Goal: Complete application form

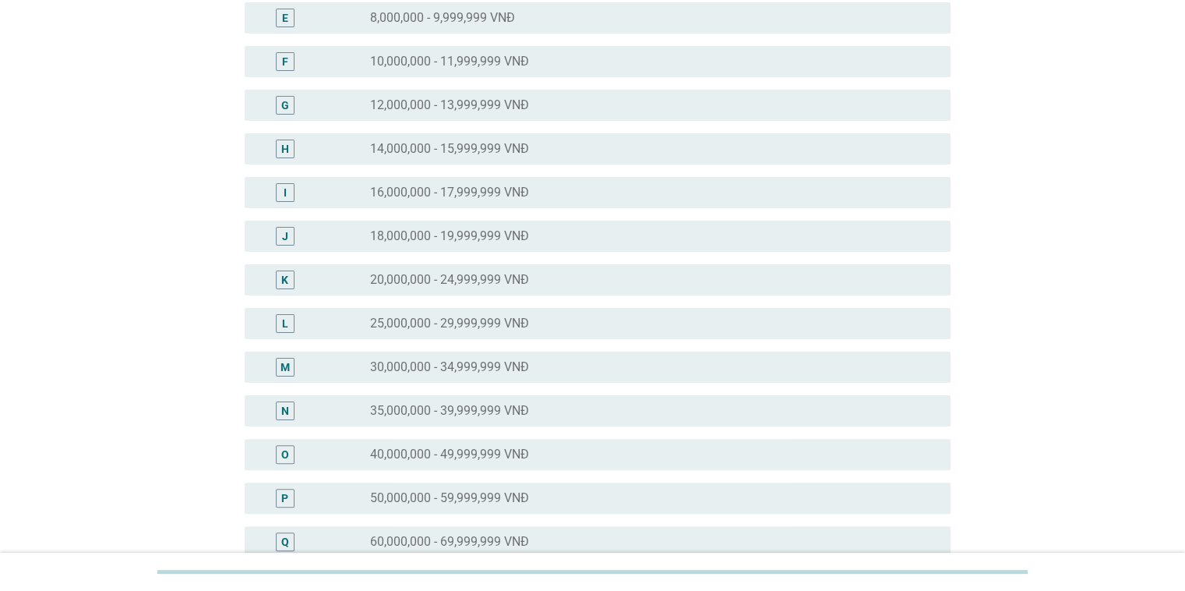
scroll to position [312, 0]
click at [611, 322] on div "radio_button_unchecked 25,000,000 - 29,999,999 VNĐ" at bounding box center [647, 322] width 555 height 16
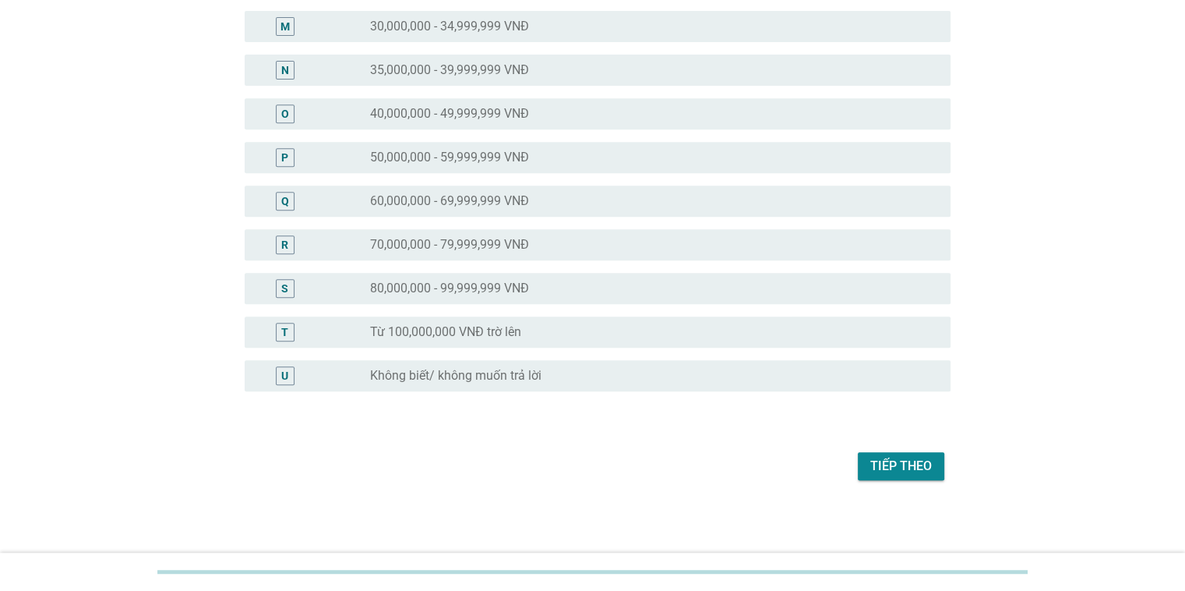
scroll to position [651, 0]
click at [873, 461] on div "Tiếp theo" at bounding box center [901, 465] width 62 height 19
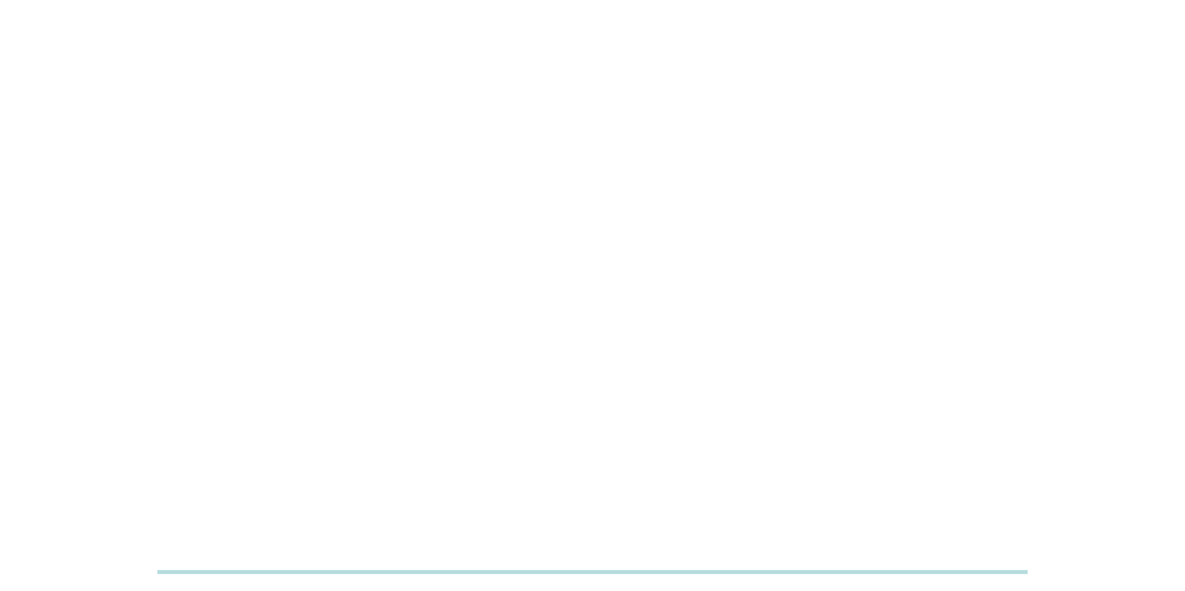
scroll to position [0, 0]
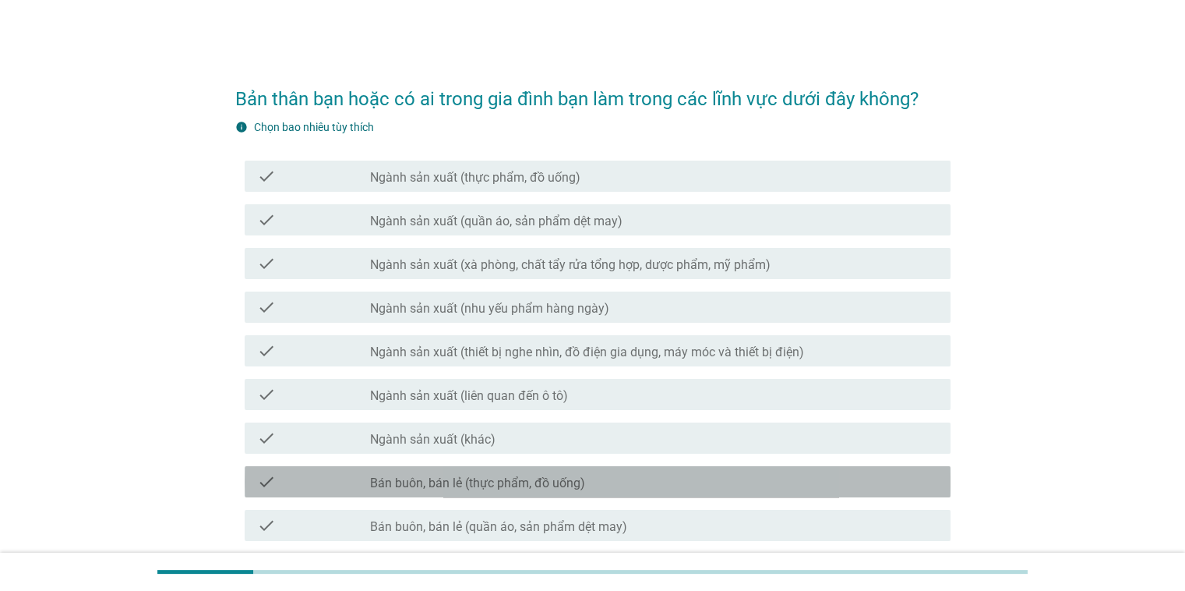
click at [648, 482] on div "check_box_outline_blank Bán buôn, bán lẻ (thực phẩm, đồ uống)" at bounding box center [653, 481] width 567 height 19
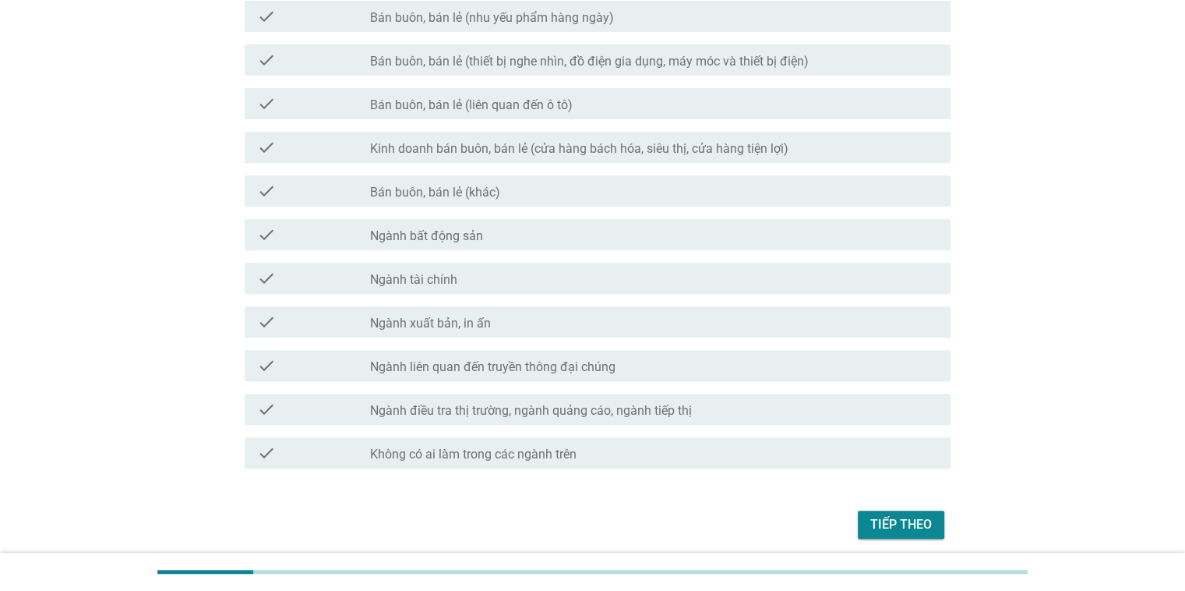
scroll to position [623, 0]
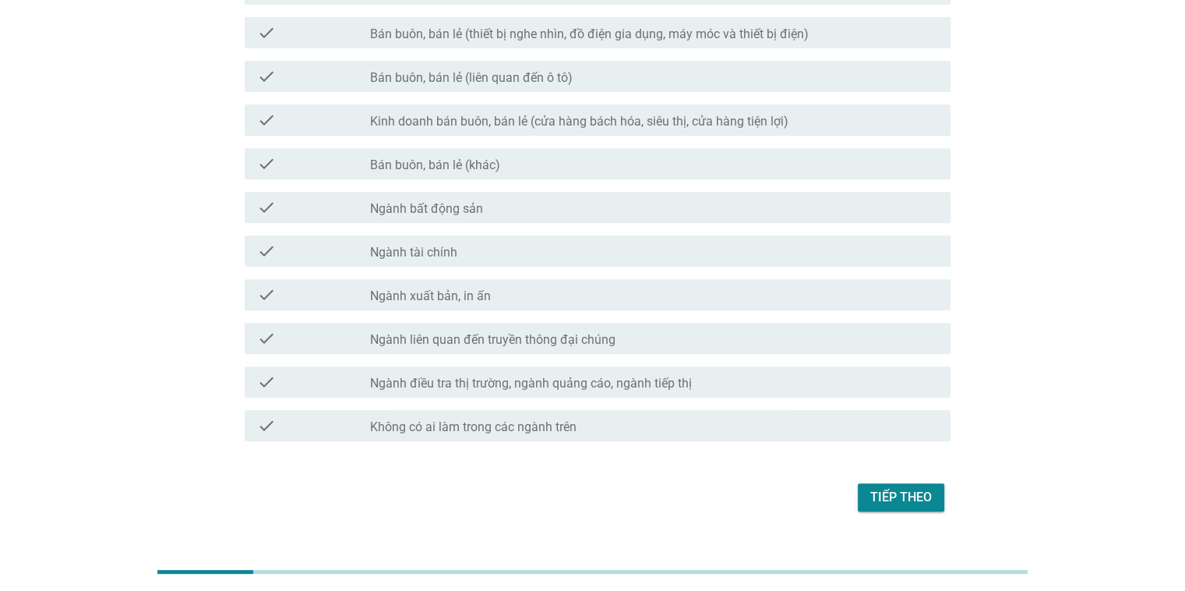
click at [896, 504] on div "Tiếp theo" at bounding box center [901, 497] width 62 height 19
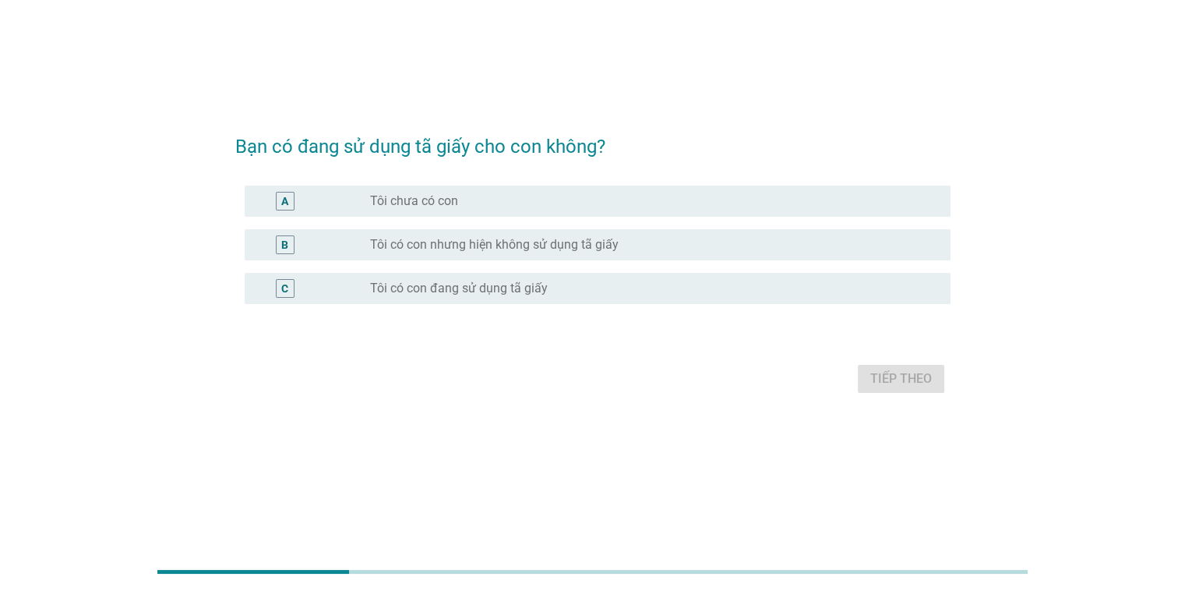
scroll to position [0, 0]
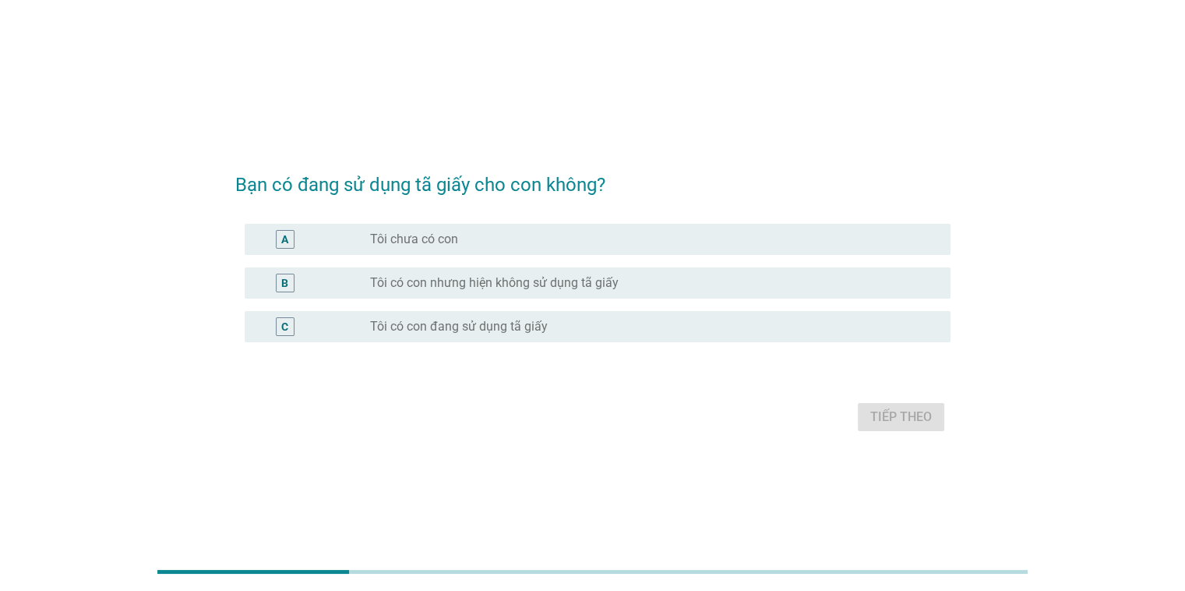
click at [639, 281] on div "radio_button_unchecked Tôi có con nhưng hiện không sử dụng tã giấy" at bounding box center [647, 283] width 555 height 16
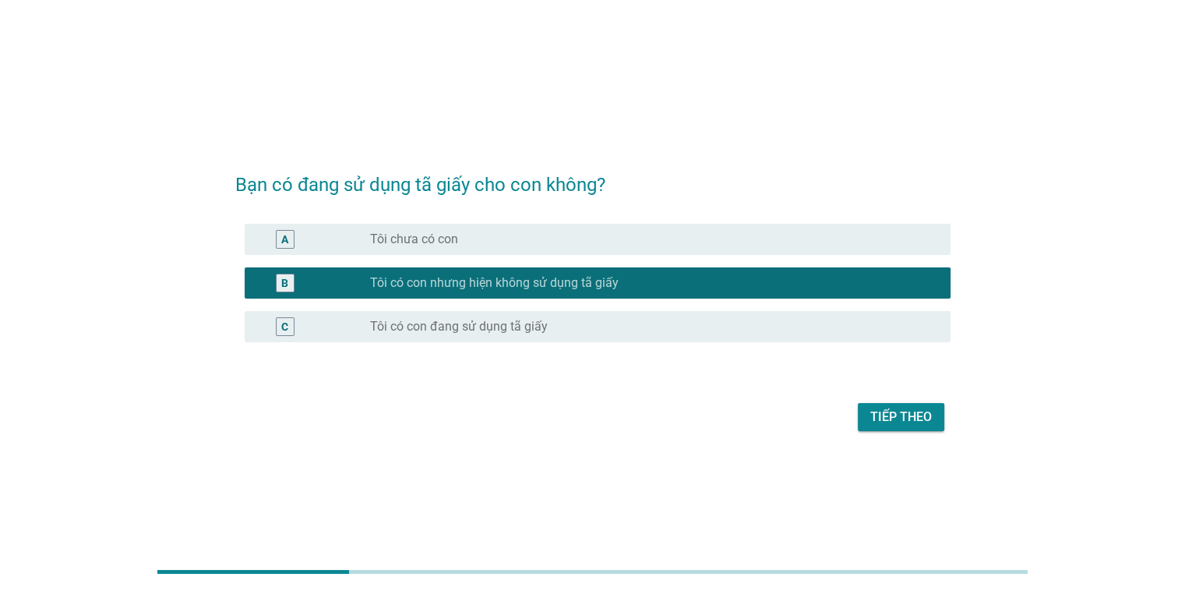
click at [659, 326] on div "radio_button_unchecked Tôi có con đang sử dụng tã giấy" at bounding box center [647, 327] width 555 height 16
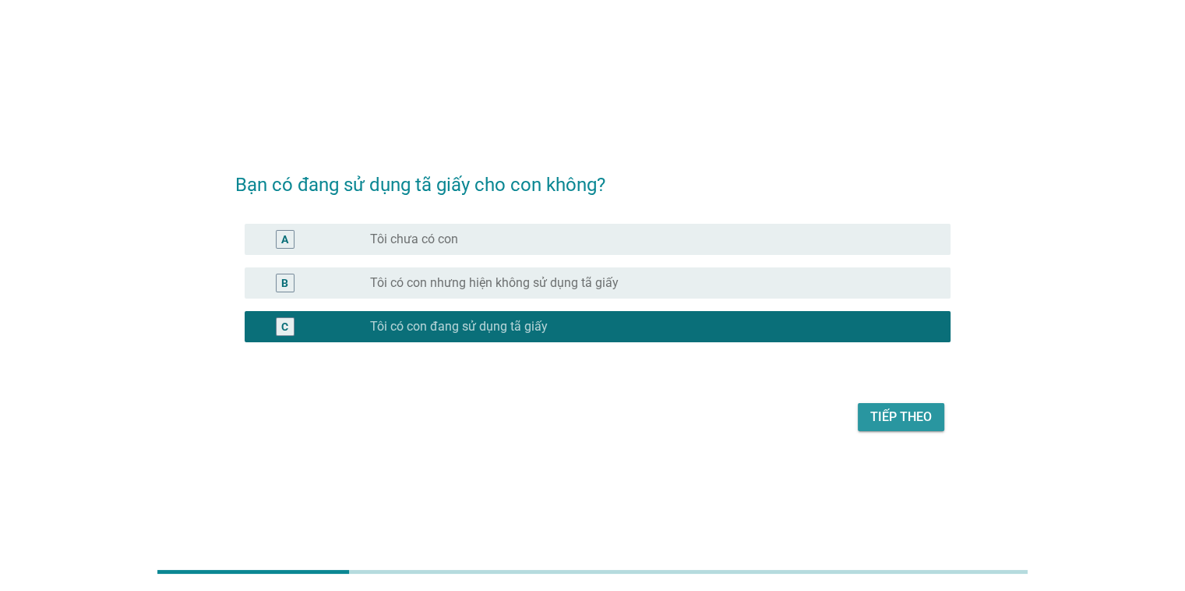
click at [876, 415] on div "Tiếp theo" at bounding box center [901, 417] width 62 height 19
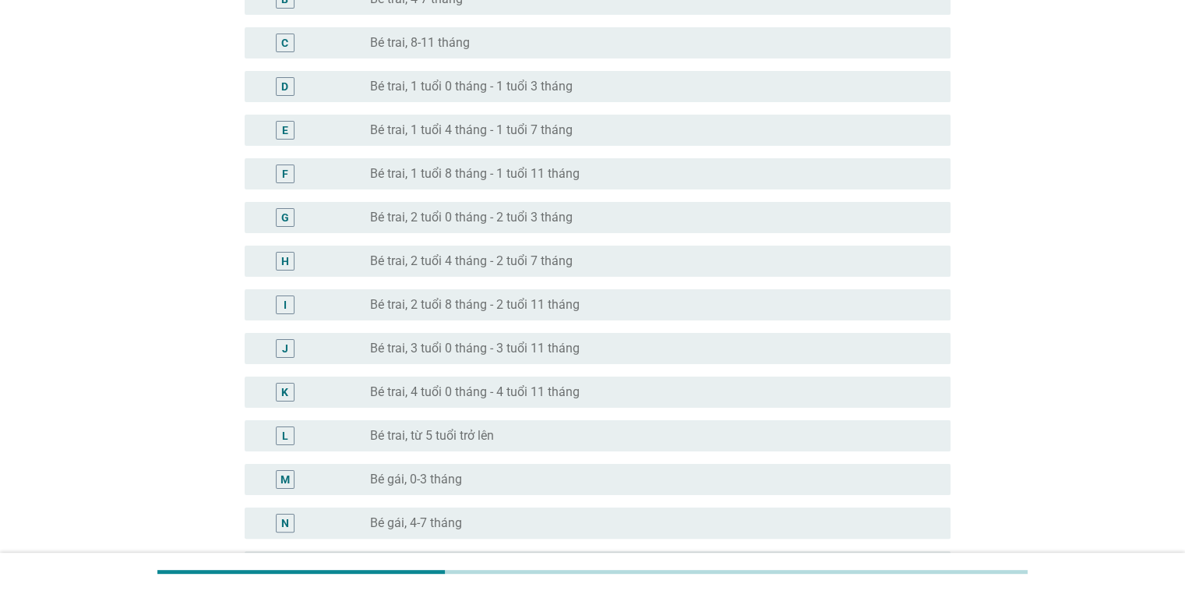
scroll to position [234, 0]
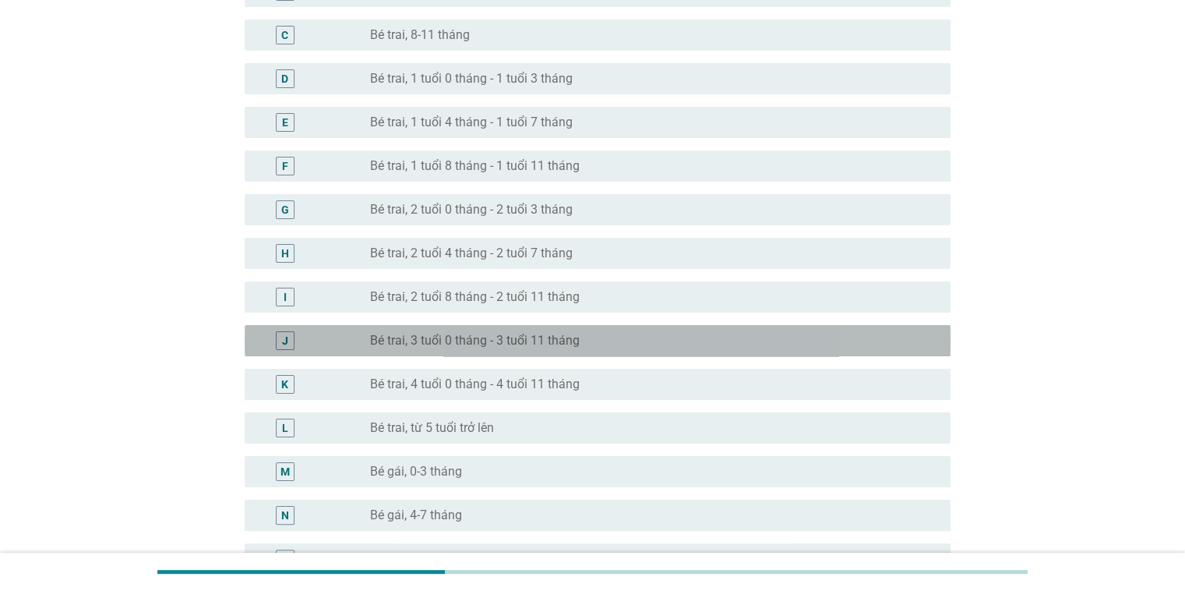
click at [598, 344] on div "radio_button_unchecked Bé trai, 3 tuổi 0 tháng - 3 tuổi 11 tháng" at bounding box center [647, 341] width 555 height 16
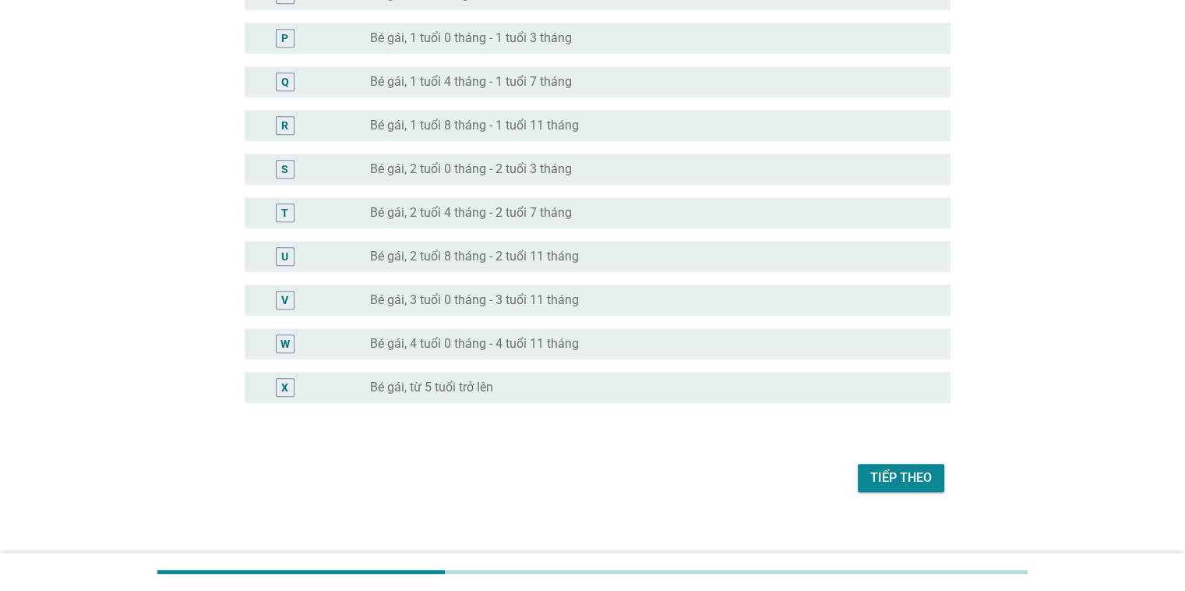
scroll to position [810, 0]
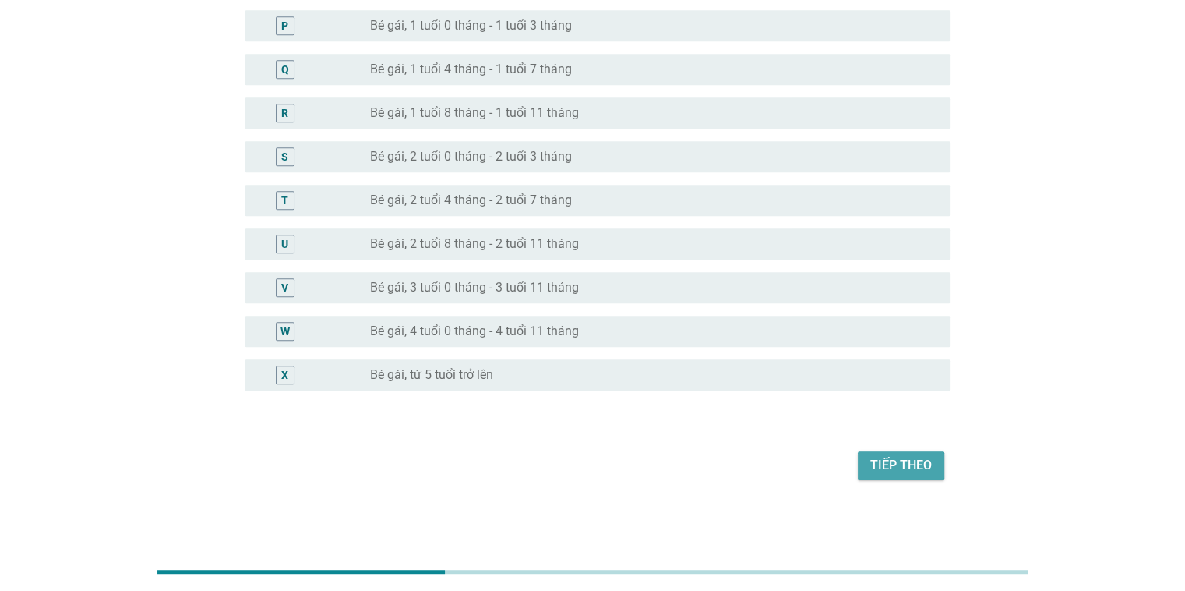
click at [910, 469] on div "Tiếp theo" at bounding box center [901, 465] width 62 height 19
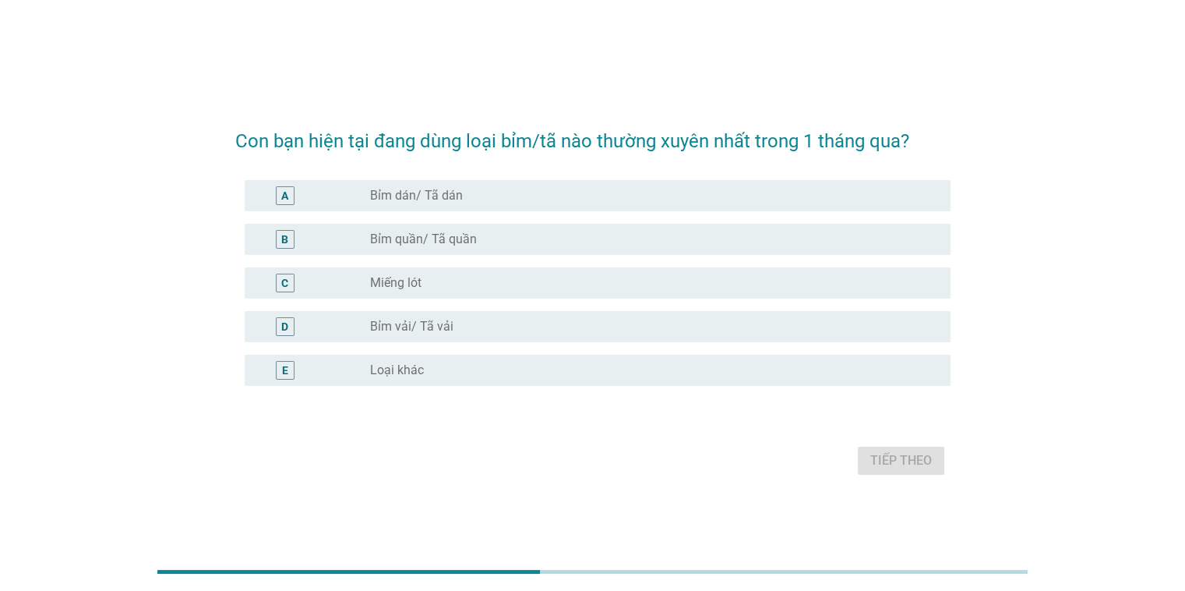
click at [466, 245] on label "Bỉm quần/ Tã quần" at bounding box center [423, 239] width 107 height 16
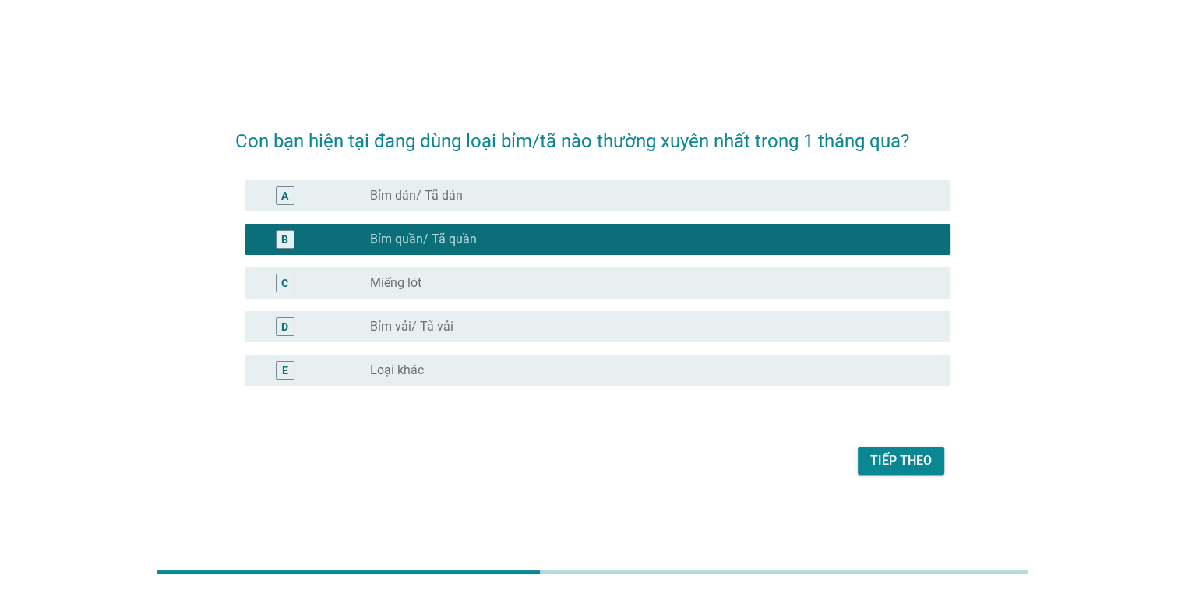
click at [895, 459] on div "Tiếp theo" at bounding box center [901, 460] width 62 height 19
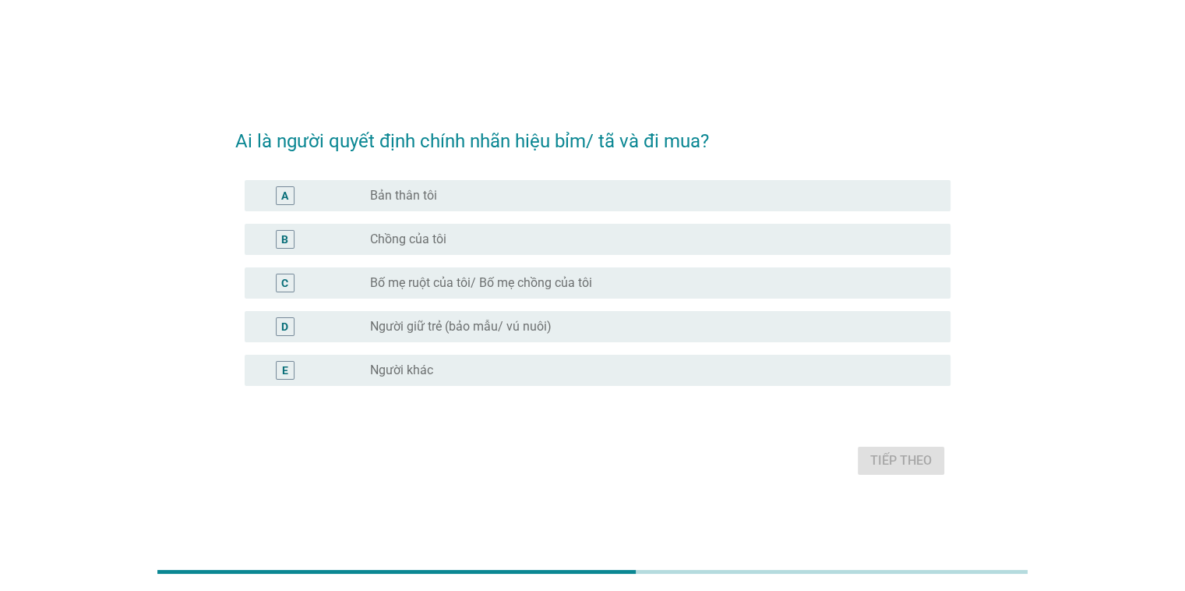
click at [589, 192] on div "radio_button_unchecked Bản thân tôi" at bounding box center [647, 196] width 555 height 16
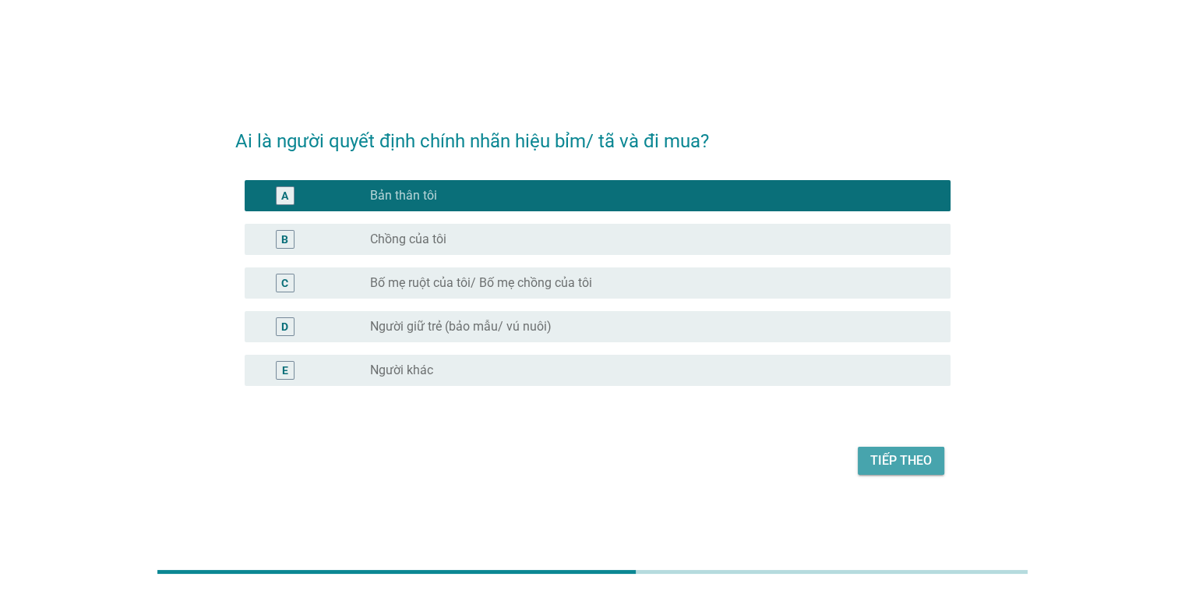
click at [908, 462] on div "Tiếp theo" at bounding box center [901, 460] width 62 height 19
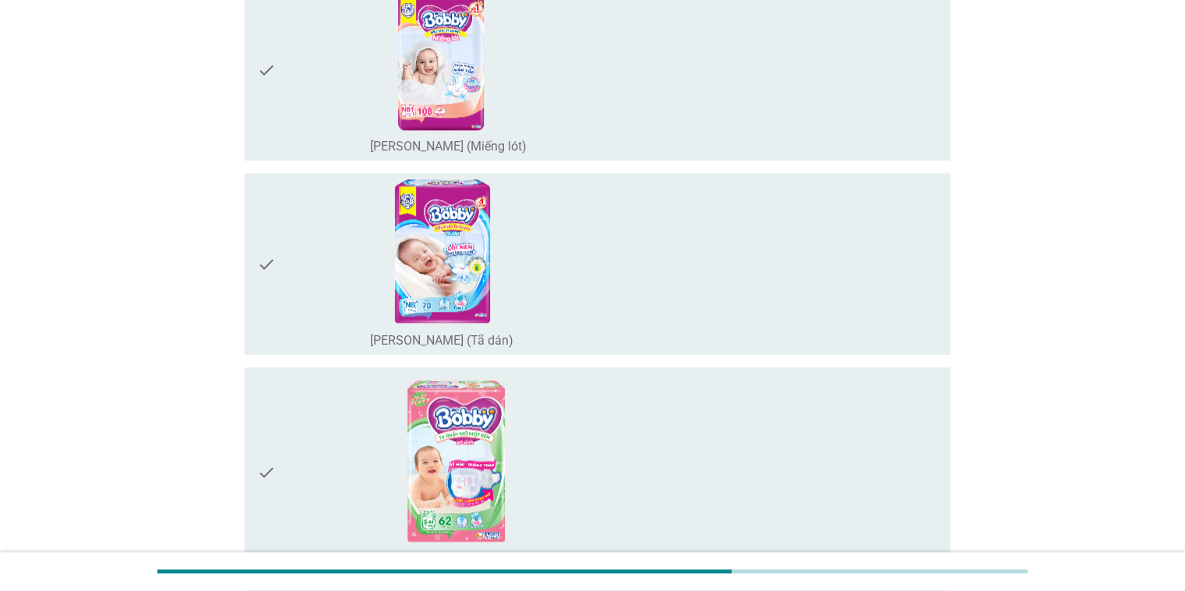
scroll to position [1792, 0]
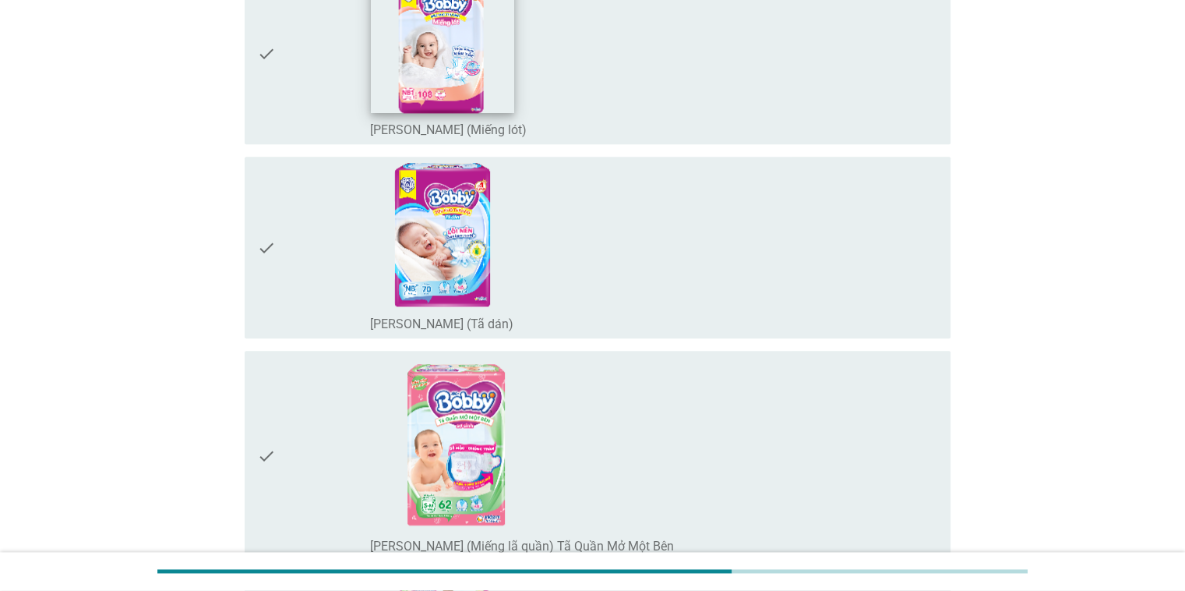
click at [389, 90] on img at bounding box center [442, 41] width 143 height 143
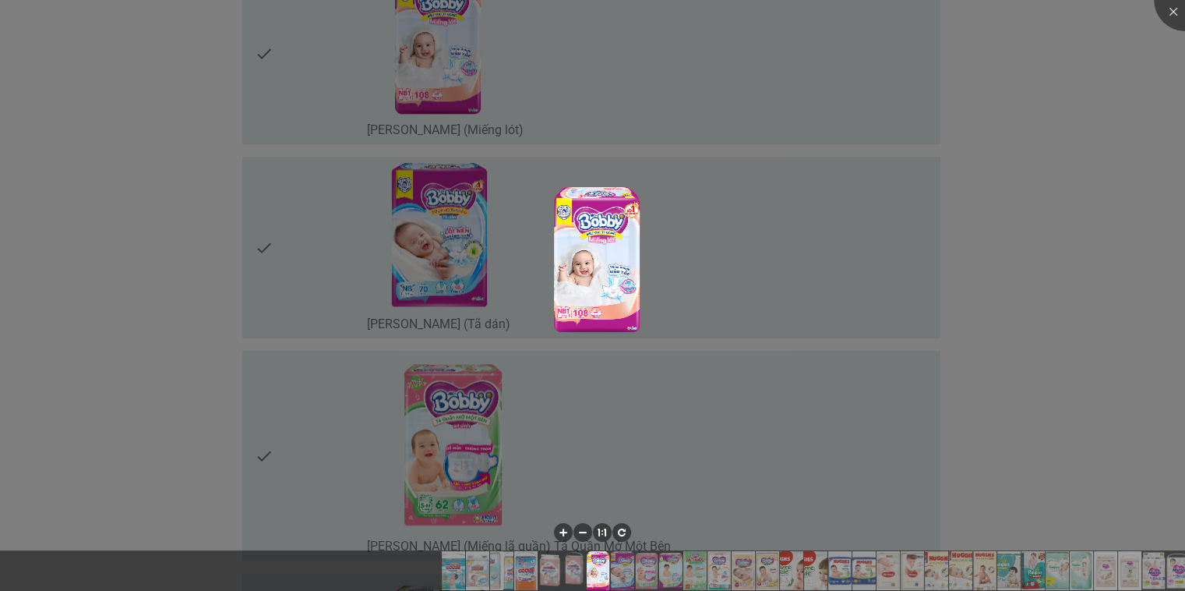
click at [976, 111] on div at bounding box center [592, 295] width 1185 height 591
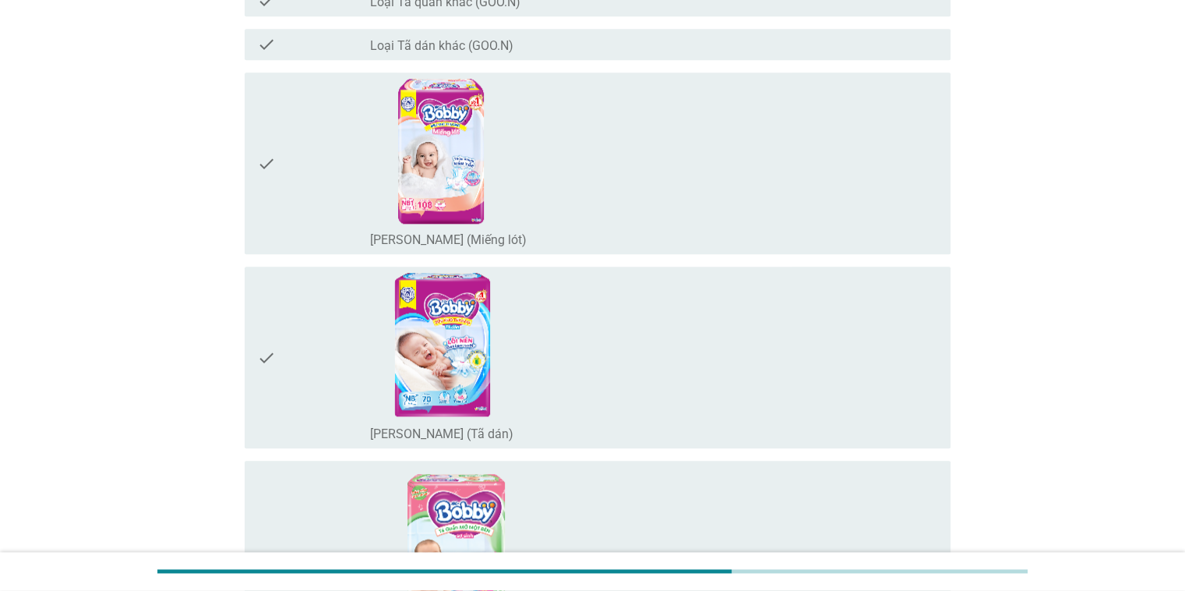
scroll to position [1636, 0]
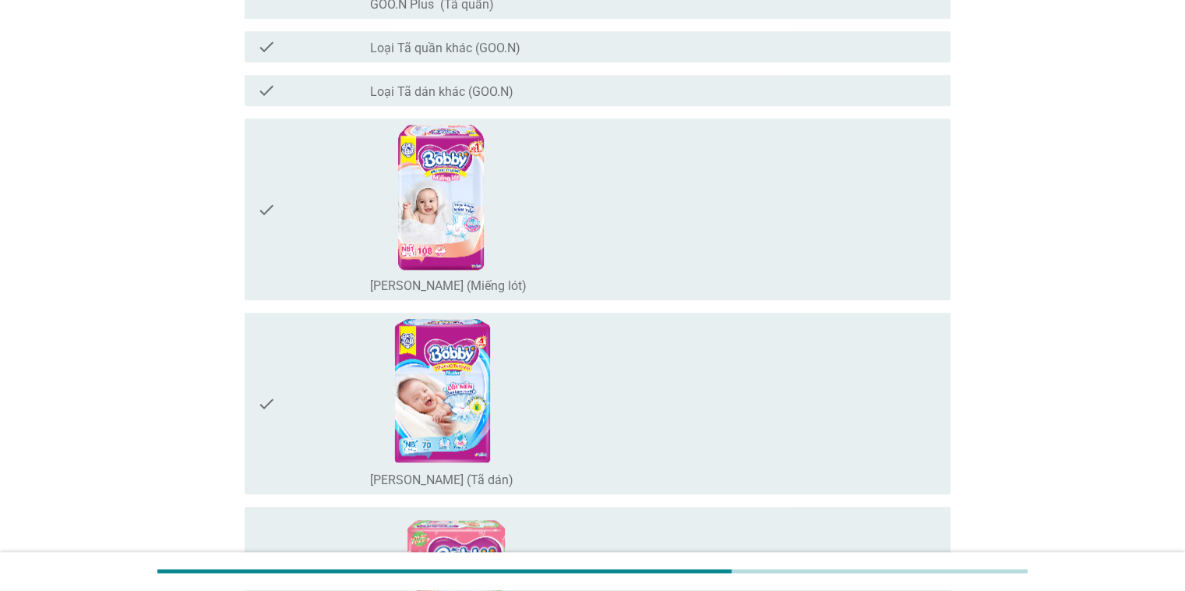
click at [898, 173] on div "check_box_outline_blank [PERSON_NAME] (Miếng lót)" at bounding box center [653, 209] width 567 height 169
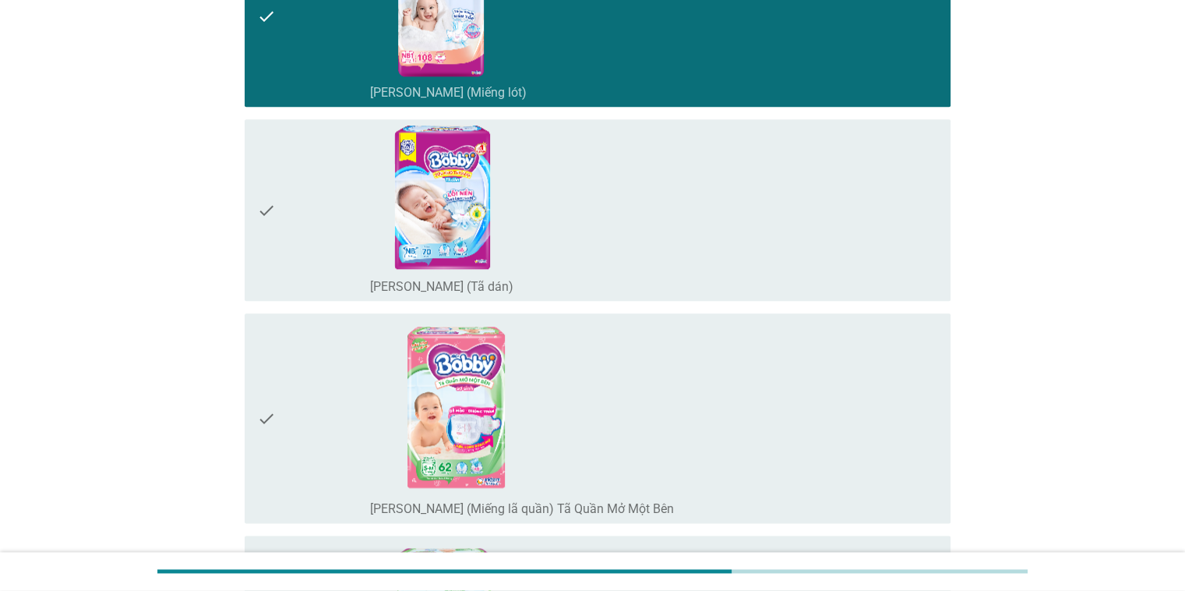
scroll to position [1870, 0]
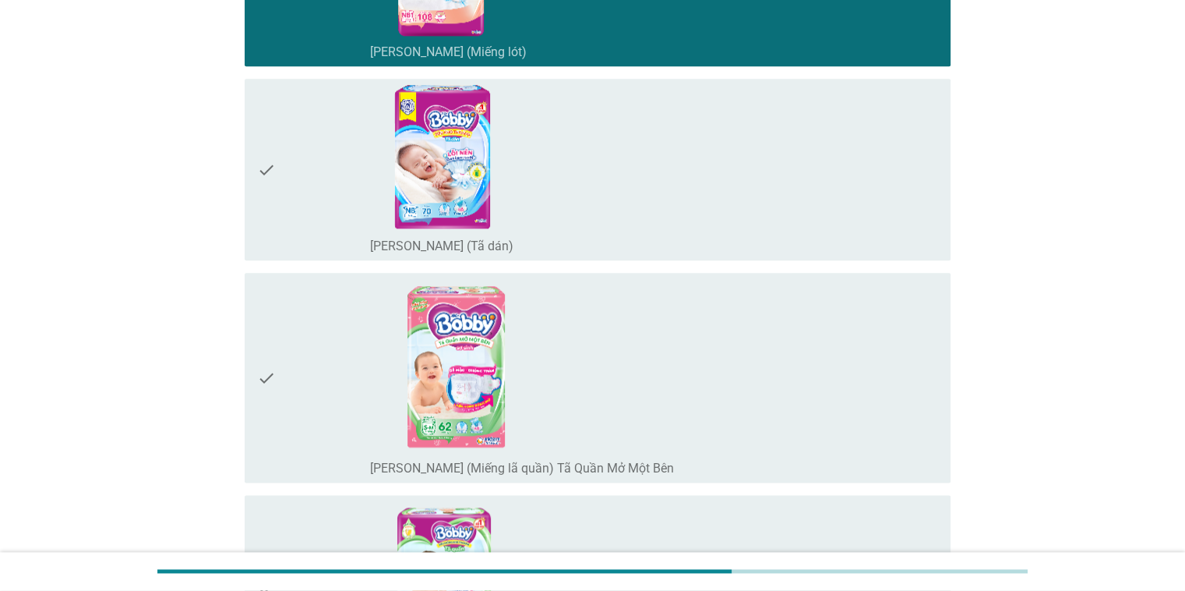
click at [838, 187] on div "check_box_outline_blank [PERSON_NAME] (Tã dán)" at bounding box center [653, 169] width 567 height 169
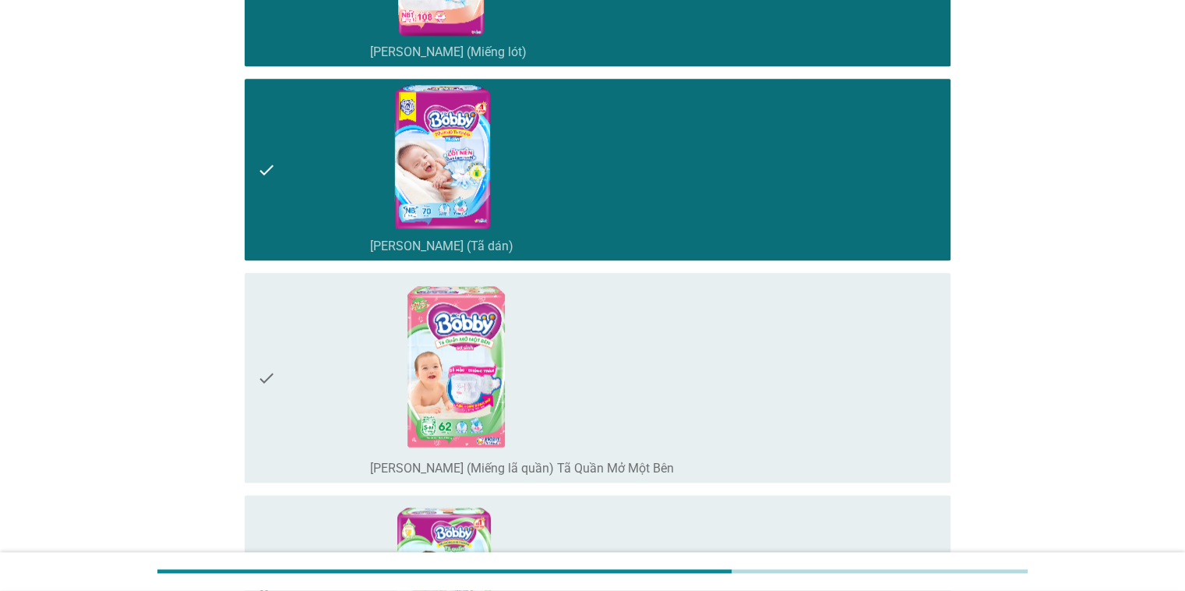
click at [910, 365] on div "check_box_outline_blank [PERSON_NAME] (Miếng lã quần) Tã Quần Mở Một Bên" at bounding box center [653, 377] width 567 height 197
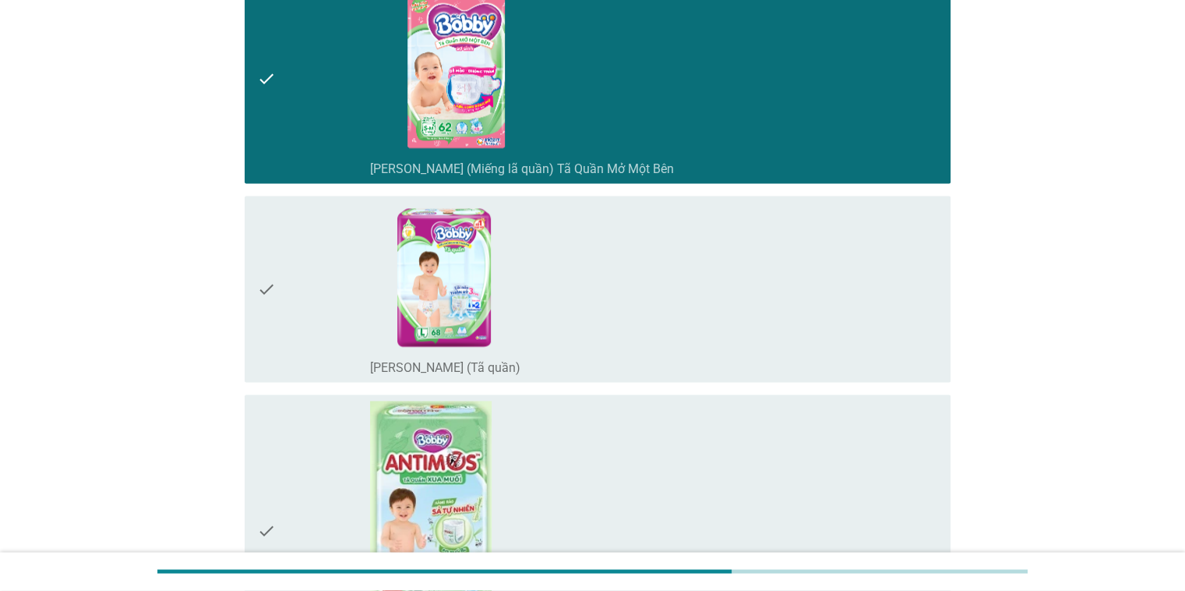
scroll to position [2182, 0]
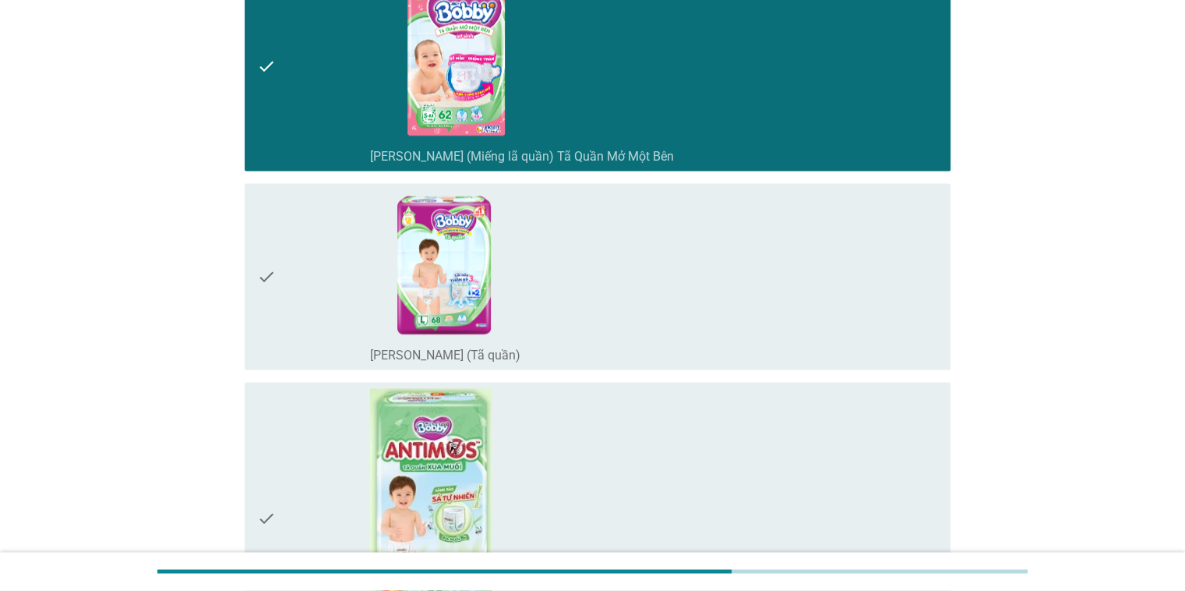
click at [916, 273] on div "check_box_outline_blank [PERSON_NAME] (Tã quần)" at bounding box center [653, 276] width 567 height 174
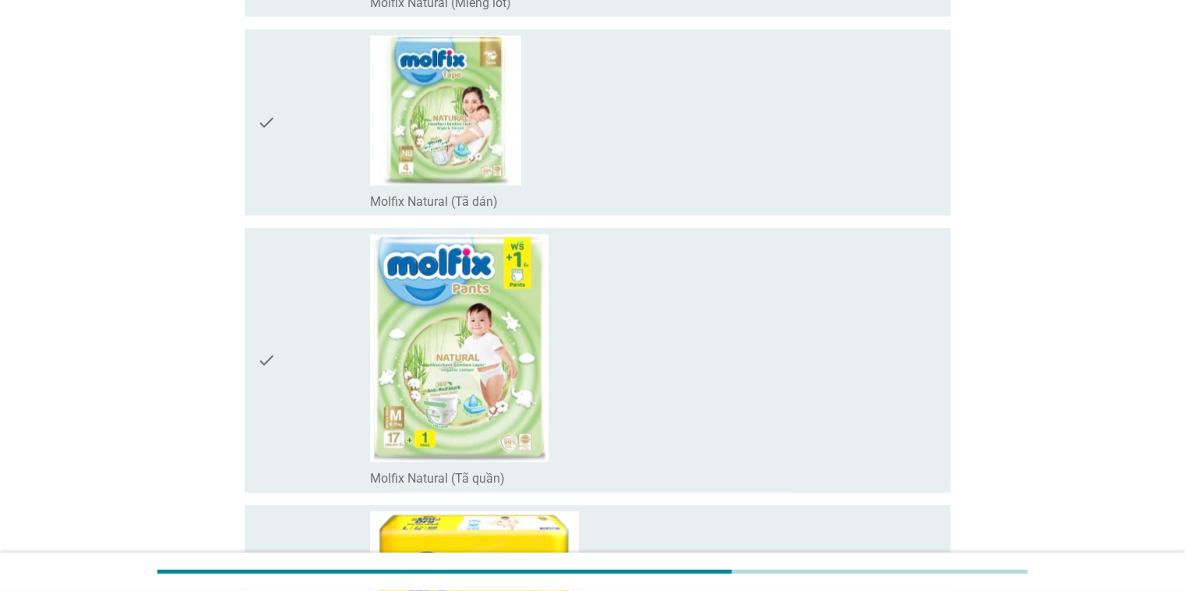
scroll to position [9506, 0]
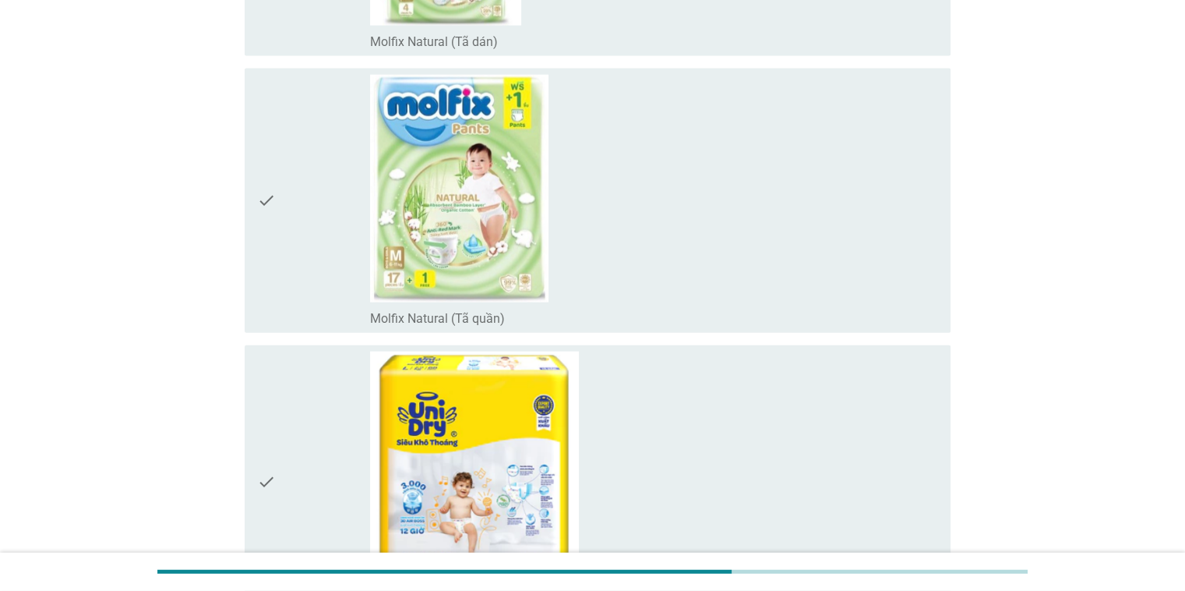
click at [704, 185] on div "check_box_outline_blank Molfix Natural (Tã quần)" at bounding box center [653, 201] width 567 height 252
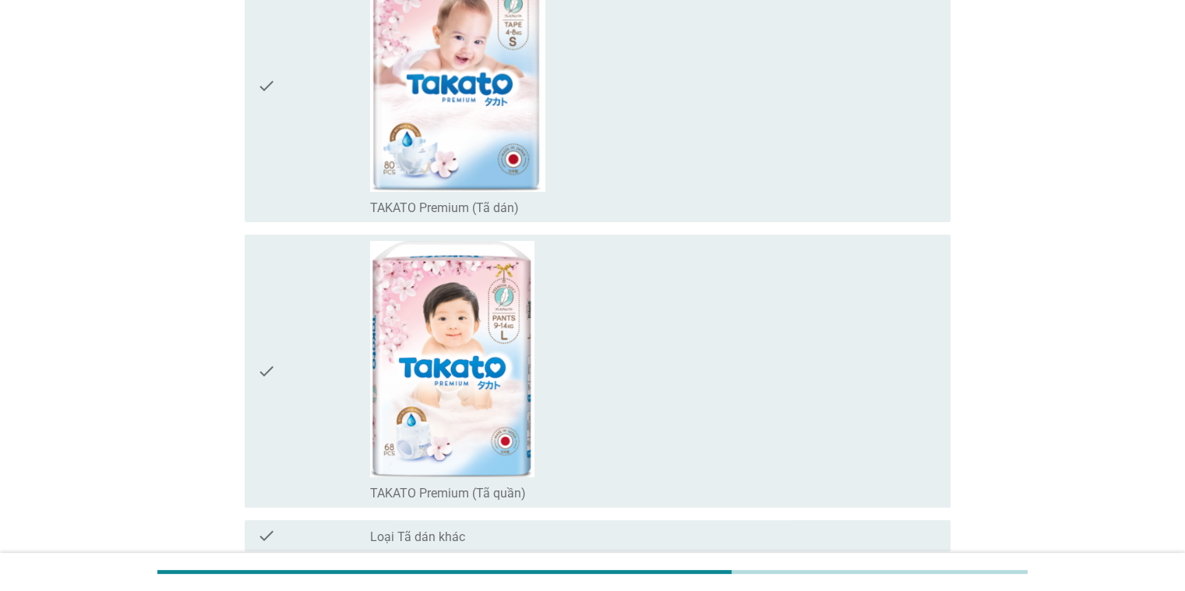
scroll to position [12333, 0]
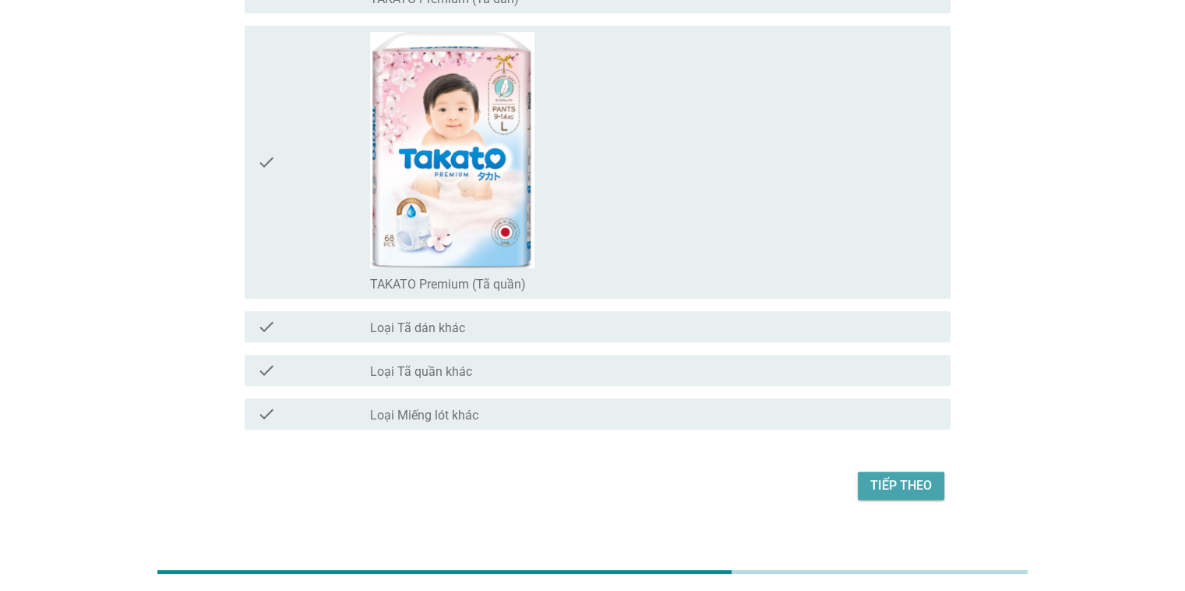
click at [909, 476] on div "Tiếp theo" at bounding box center [901, 485] width 62 height 19
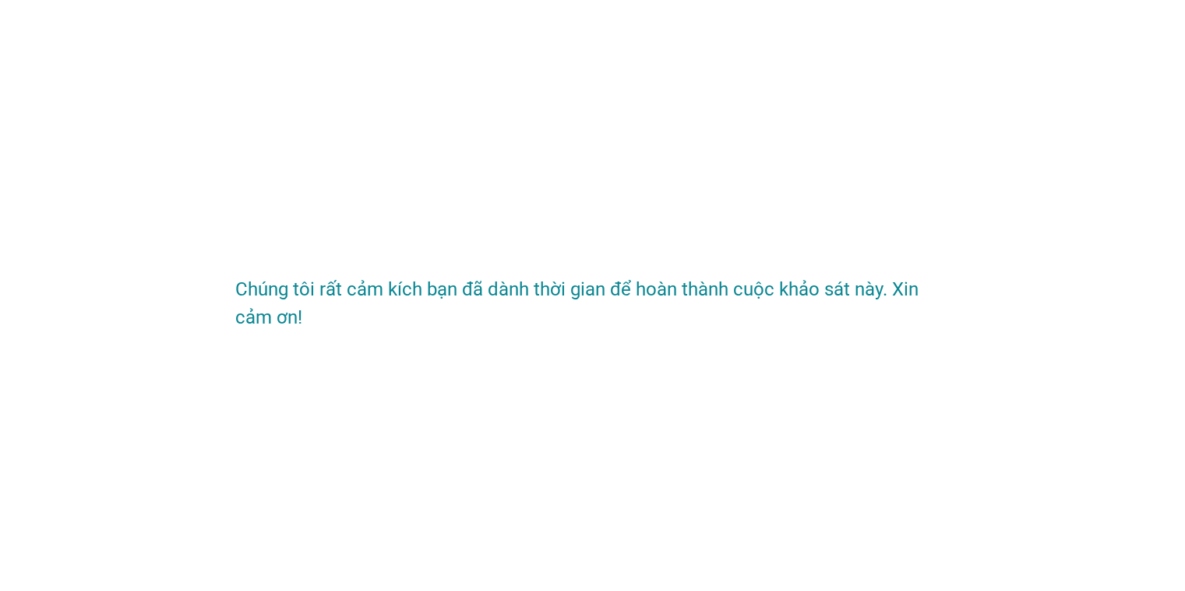
scroll to position [0, 0]
